Goal: Task Accomplishment & Management: Manage account settings

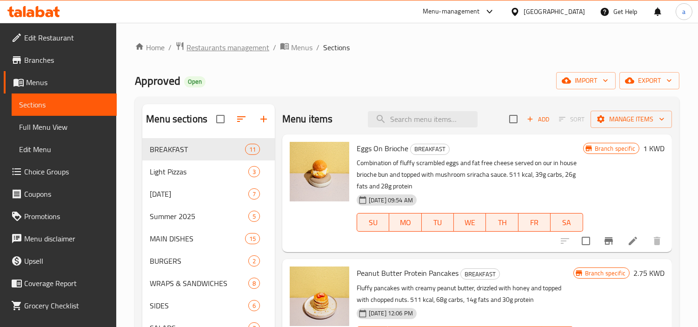
click at [226, 50] on span "Restaurants management" at bounding box center [228, 47] width 83 height 11
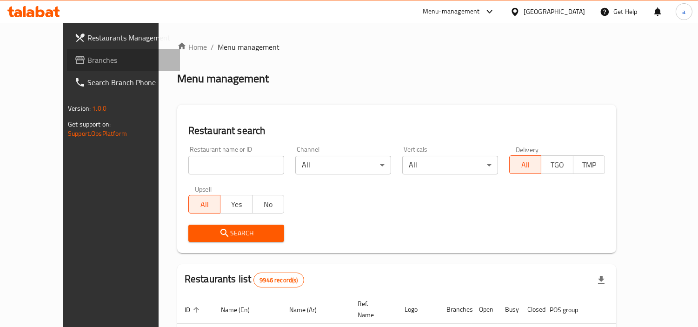
click at [87, 61] on span "Branches" at bounding box center [129, 59] width 85 height 11
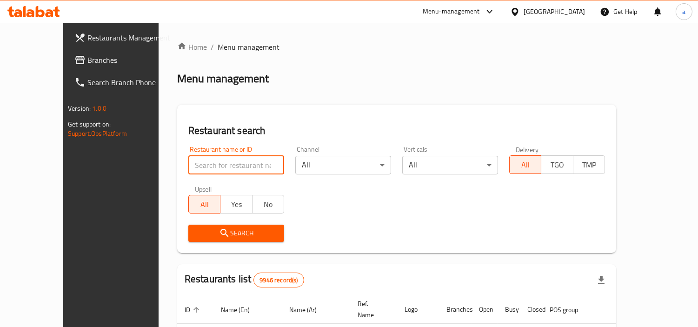
click at [192, 161] on input "search" at bounding box center [236, 165] width 96 height 19
paste input "HAUTE DOLCI, Hawally"
type input "HAUTE DOLCI, Hawally"
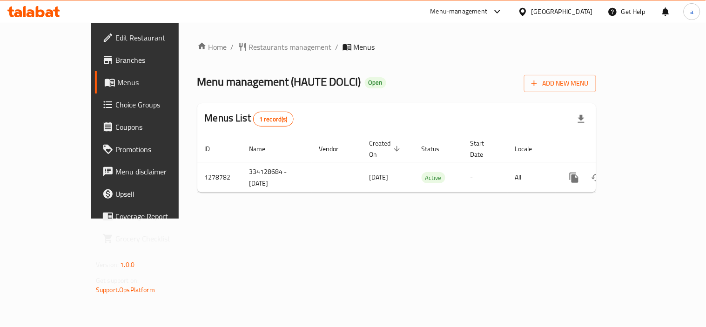
click at [228, 42] on div "Home / Restaurants management / Menus Menu management ( HAUTE DOLCI ) Open Add …" at bounding box center [396, 120] width 399 height 159
click at [249, 52] on span "Restaurants management" at bounding box center [290, 46] width 83 height 11
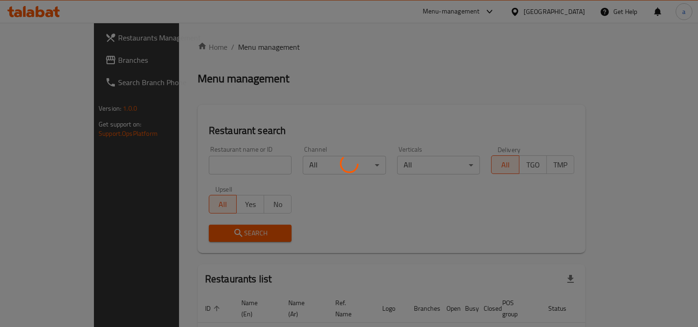
click at [203, 160] on div at bounding box center [349, 163] width 698 height 327
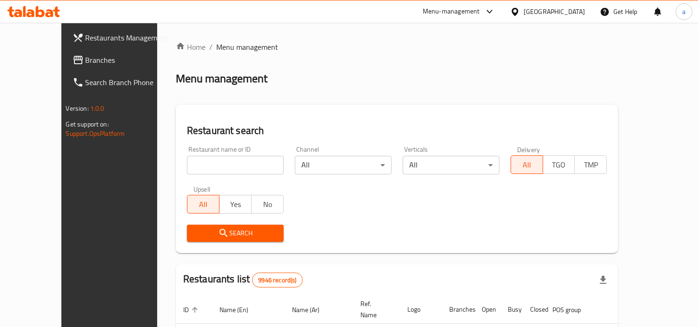
click at [201, 164] on input "search" at bounding box center [235, 165] width 97 height 19
paste input "693035"
type input "693035"
click button "Search" at bounding box center [235, 233] width 97 height 17
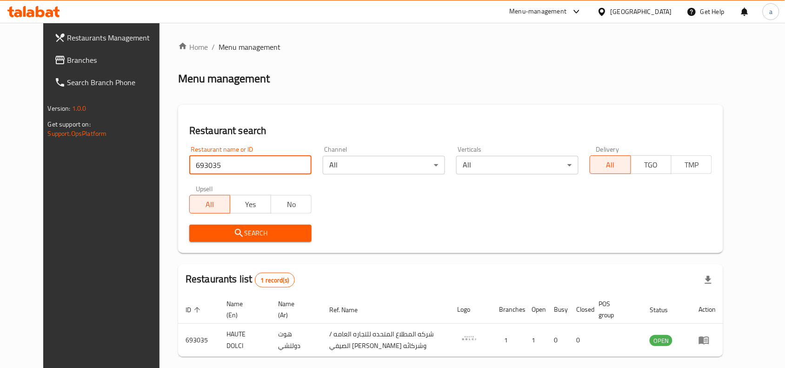
click at [67, 57] on span "Branches" at bounding box center [117, 59] width 100 height 11
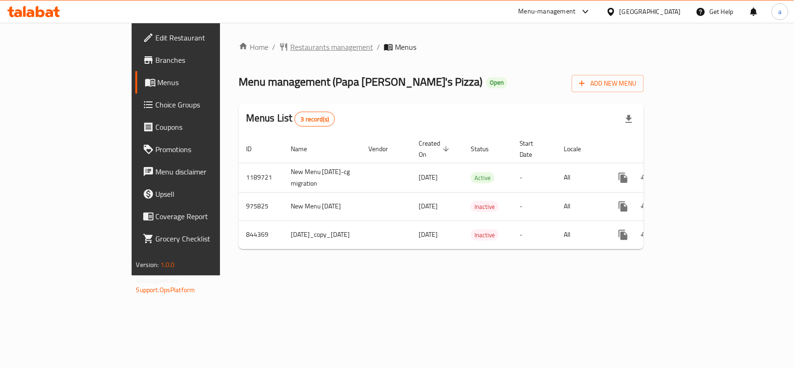
click at [290, 48] on span "Restaurants management" at bounding box center [331, 46] width 83 height 11
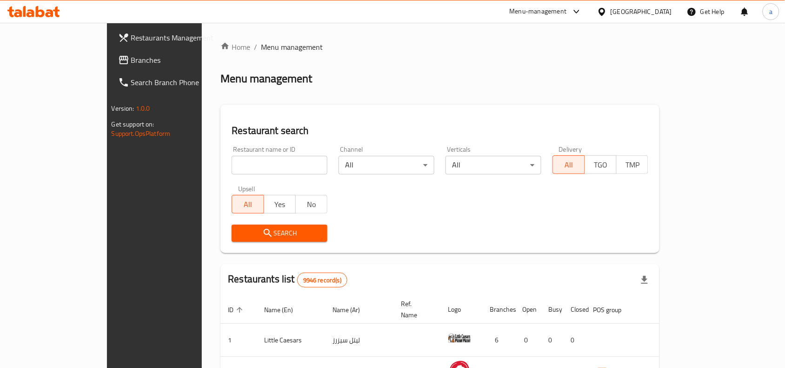
click at [232, 167] on input "search" at bounding box center [280, 165] width 96 height 19
paste input "1389"
type input "1389"
click button "Search" at bounding box center [280, 233] width 96 height 17
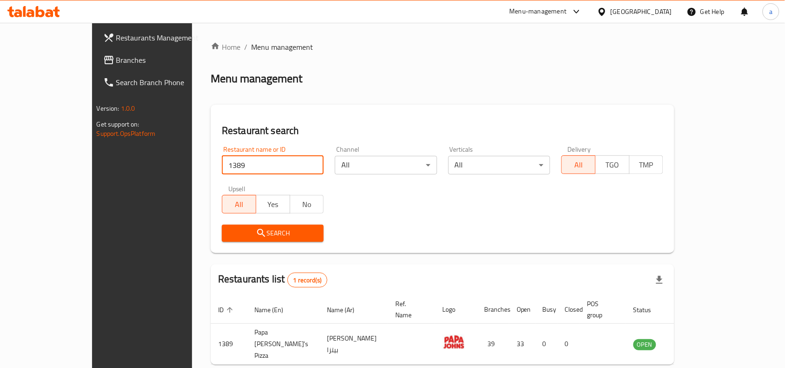
click at [116, 64] on span "Branches" at bounding box center [166, 59] width 100 height 11
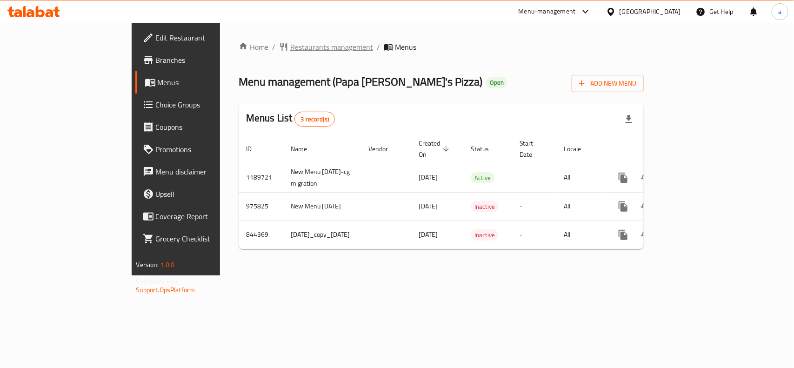
click at [290, 43] on span "Restaurants management" at bounding box center [331, 46] width 83 height 11
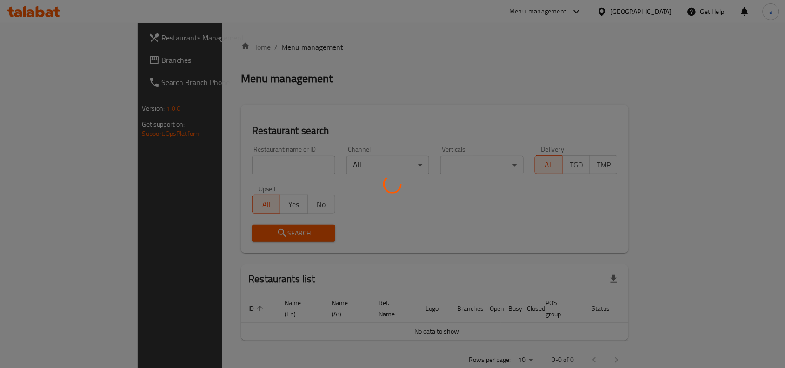
click at [230, 181] on div at bounding box center [392, 184] width 785 height 368
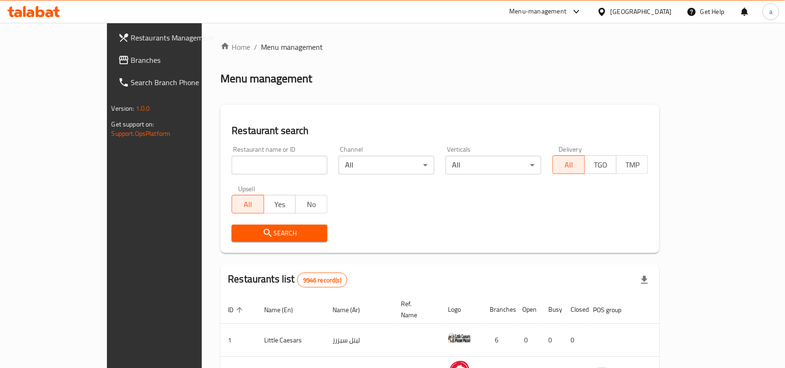
click at [232, 164] on div at bounding box center [392, 184] width 785 height 368
click at [232, 164] on input "search" at bounding box center [280, 165] width 96 height 19
paste input "1389"
type input "1389"
click button "Search" at bounding box center [280, 233] width 96 height 17
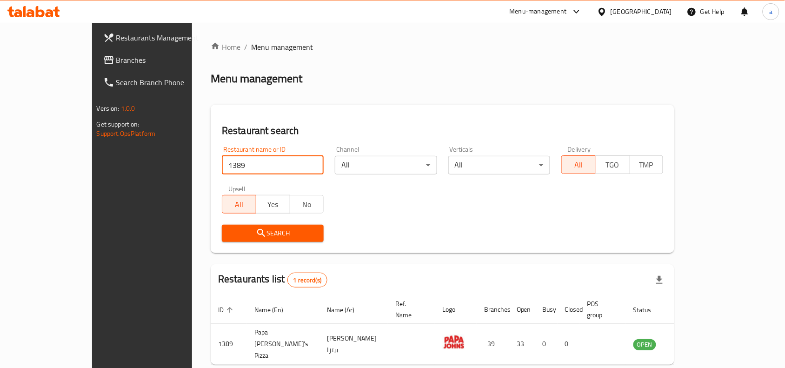
click at [116, 64] on span "Branches" at bounding box center [166, 59] width 100 height 11
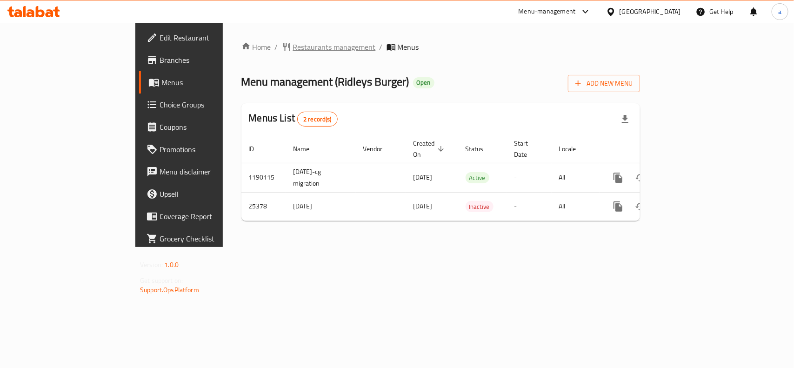
click at [293, 41] on span "Restaurants management" at bounding box center [334, 46] width 83 height 11
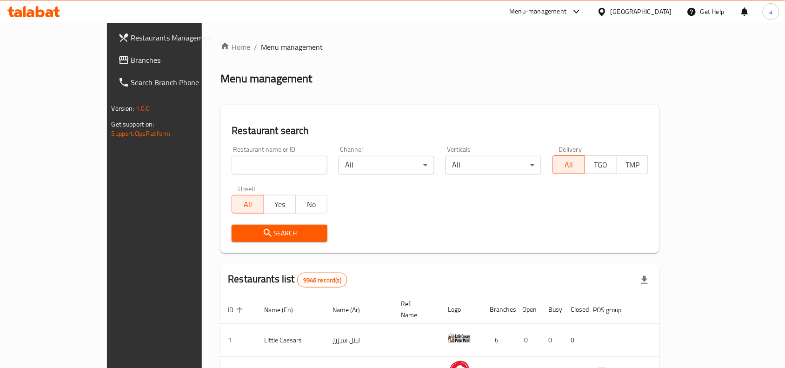
click at [256, 161] on input "search" at bounding box center [280, 165] width 96 height 19
paste input "13241"
type input "13241"
click button "Search" at bounding box center [280, 233] width 96 height 17
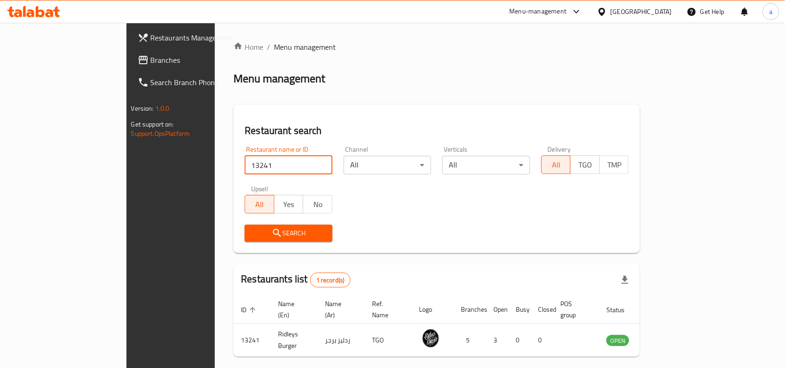
click at [151, 59] on span "Branches" at bounding box center [201, 59] width 100 height 11
